Goal: Complete application form

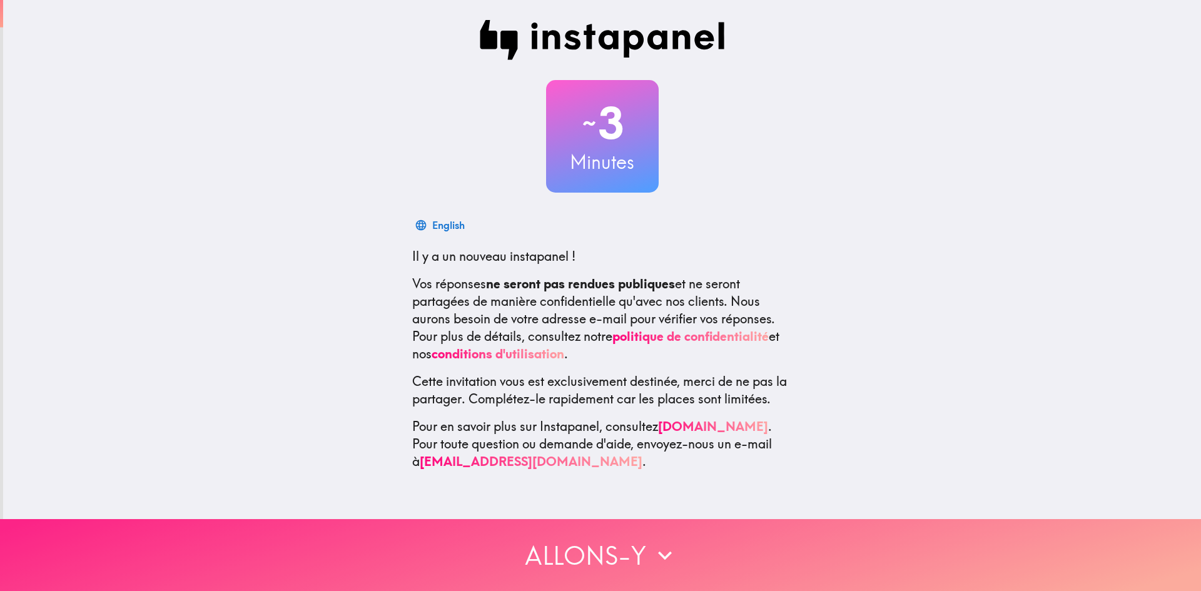
click at [664, 543] on icon "button" at bounding box center [665, 556] width 28 height 28
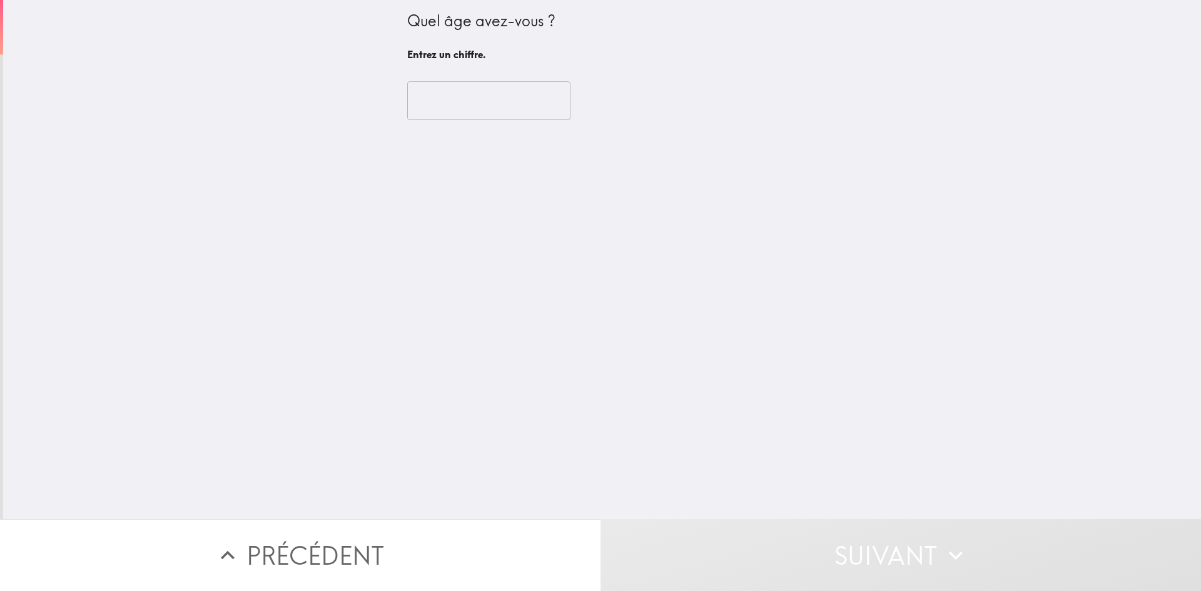
click at [458, 106] on input "number" at bounding box center [488, 100] width 163 height 39
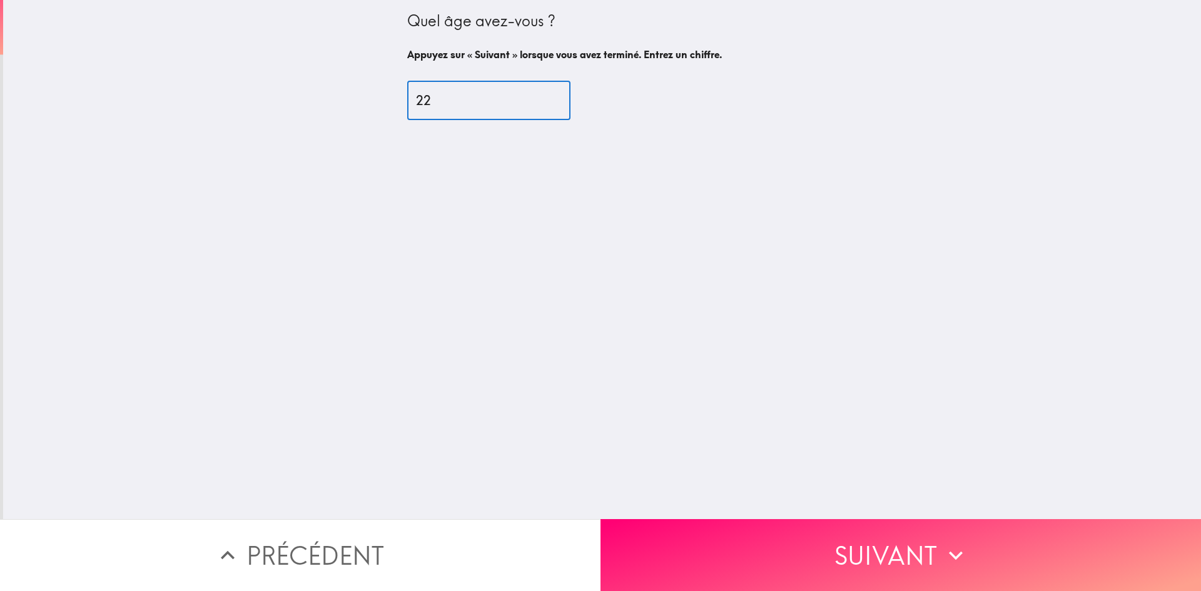
type input "22"
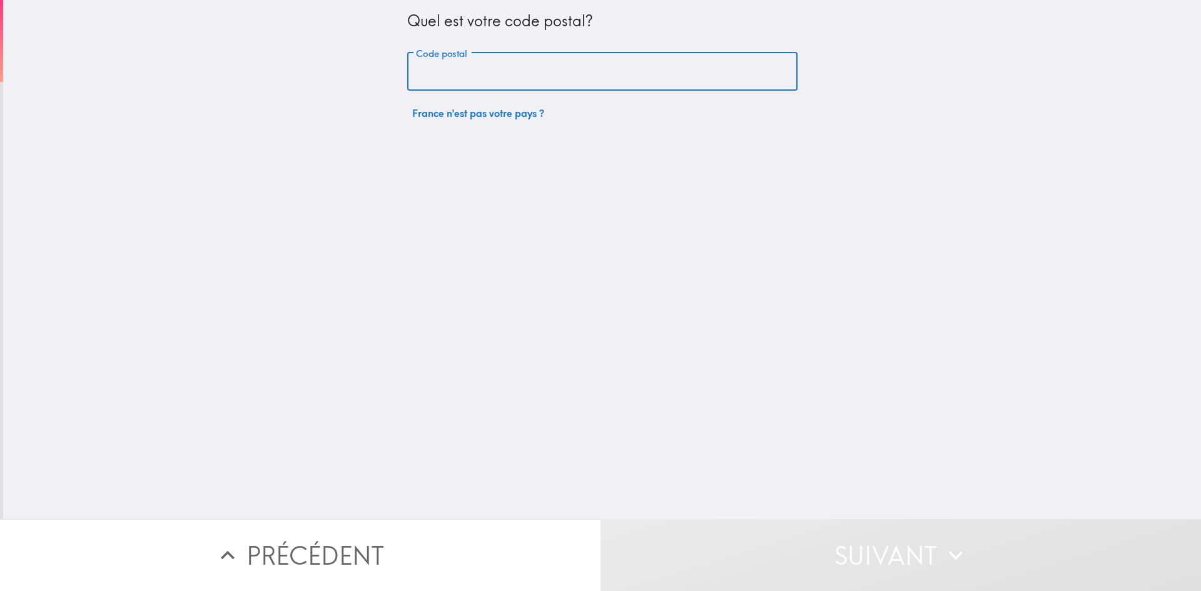
click at [419, 65] on input "Code postal" at bounding box center [602, 72] width 390 height 39
type input "59160"
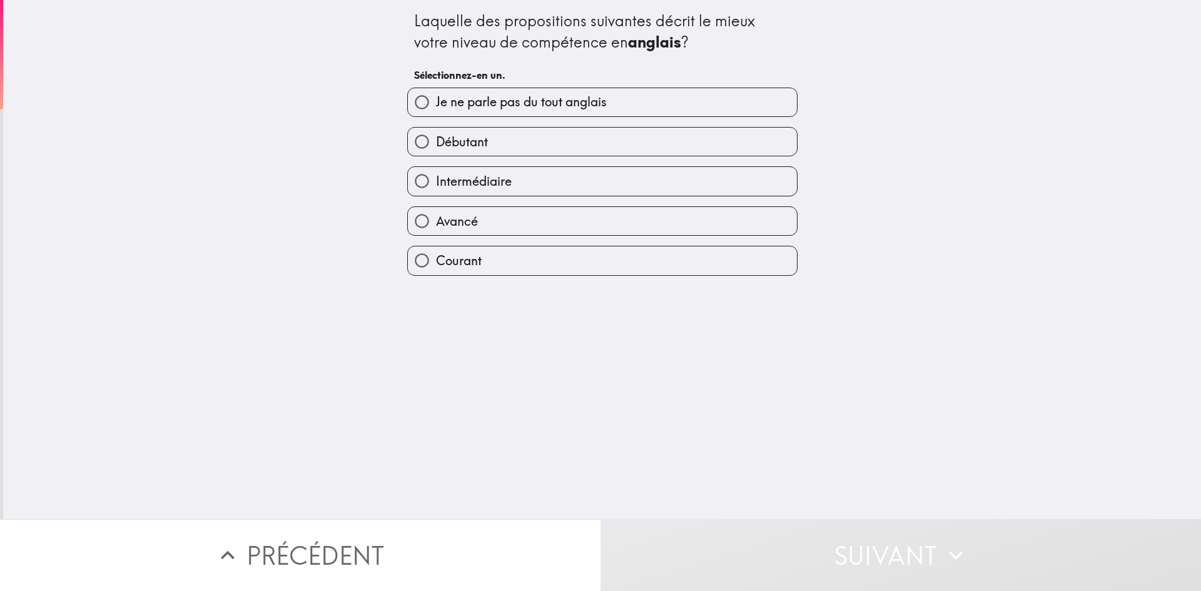
click at [470, 147] on span "Débutant" at bounding box center [462, 142] width 52 height 18
click at [436, 147] on input "Débutant" at bounding box center [422, 142] width 28 height 28
radio input "true"
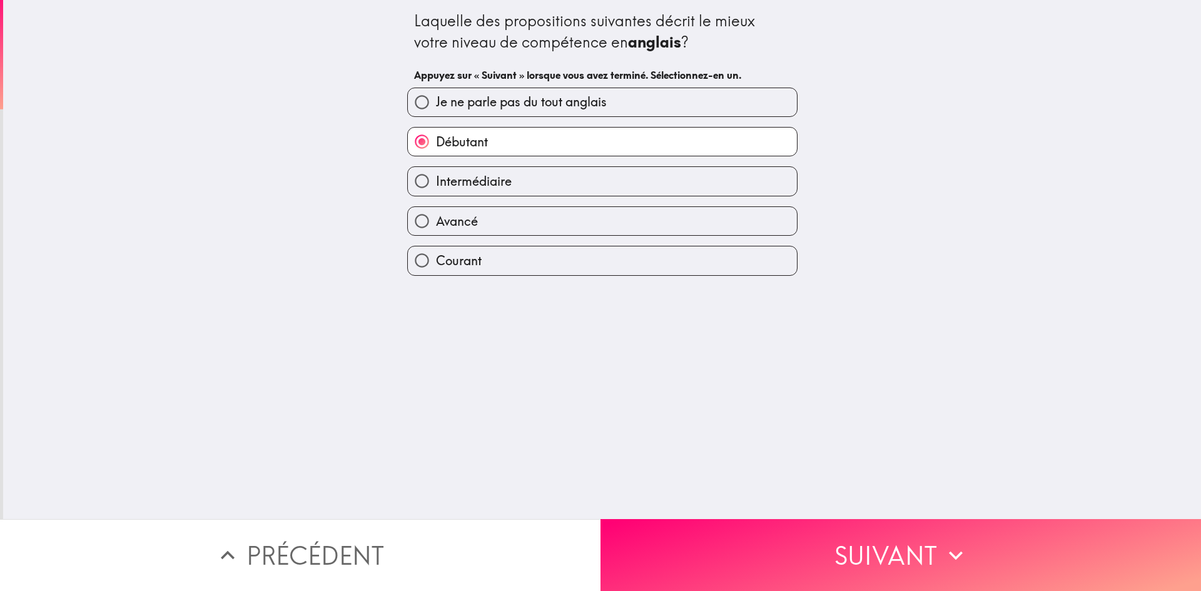
click at [664, 542] on button "Suivant" at bounding box center [900, 555] width 600 height 72
